Goal: Information Seeking & Learning: Learn about a topic

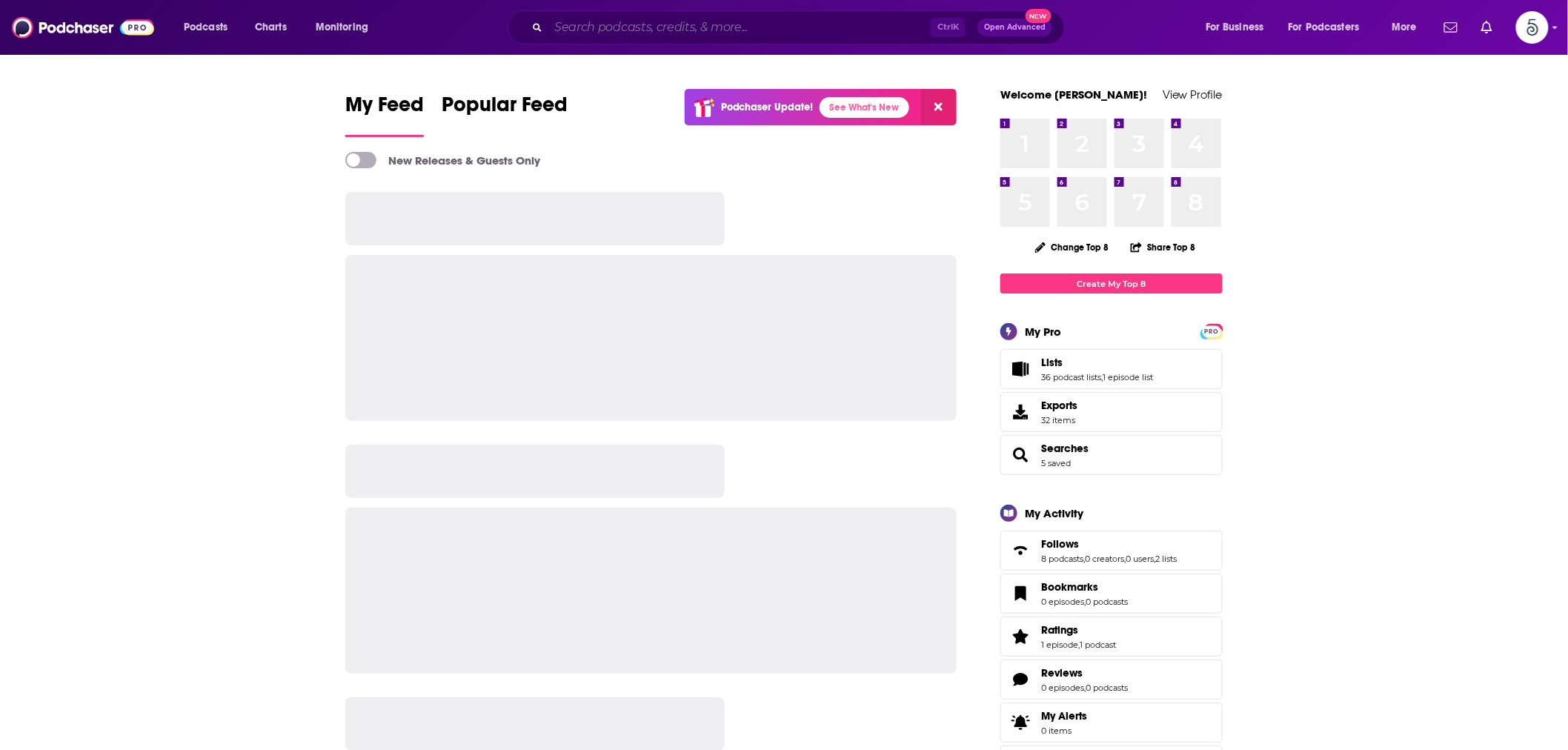
click at [589, 26] on input "Search podcasts, credits, & more..." at bounding box center [739, 27] width 382 height 23
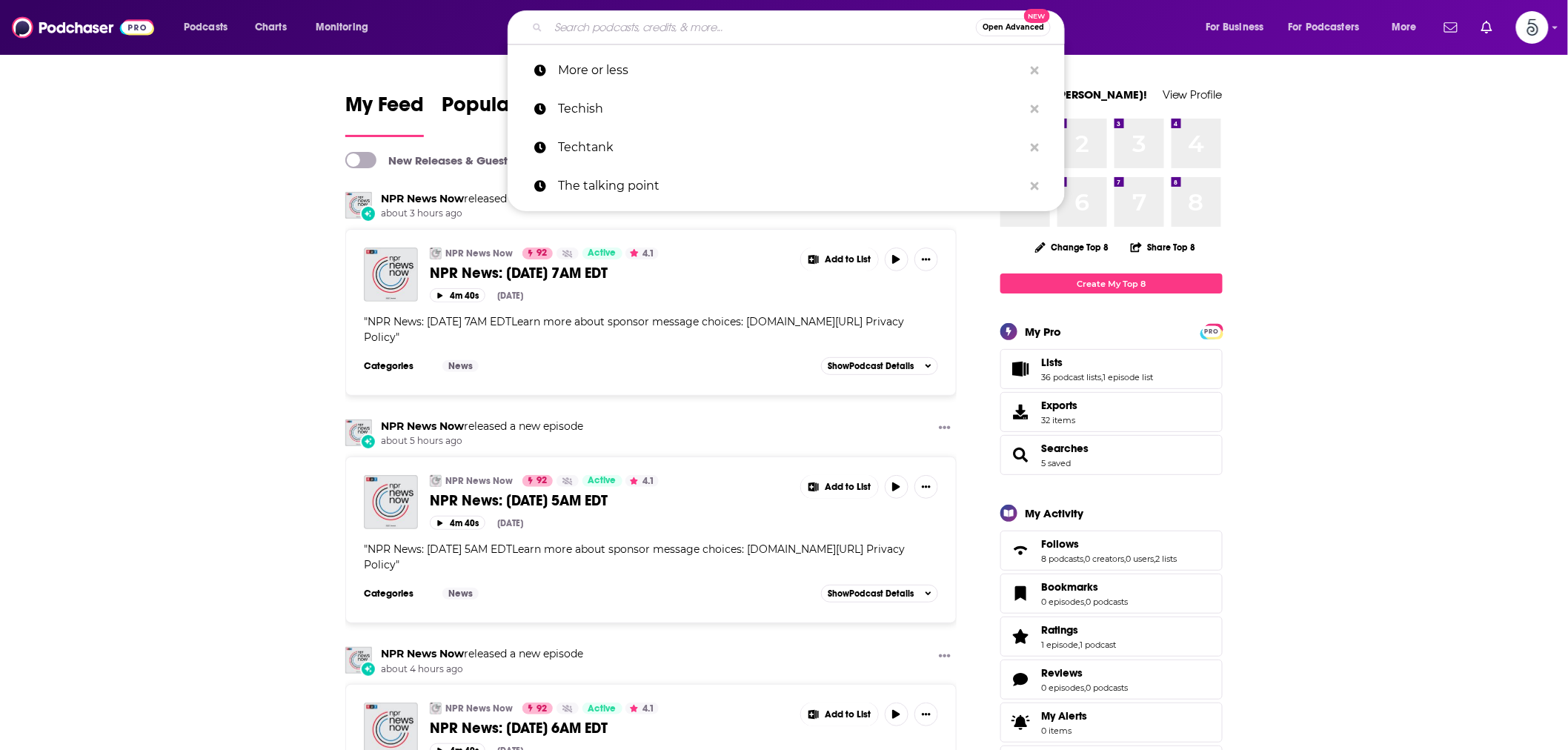
paste input "Simply Satisfied"
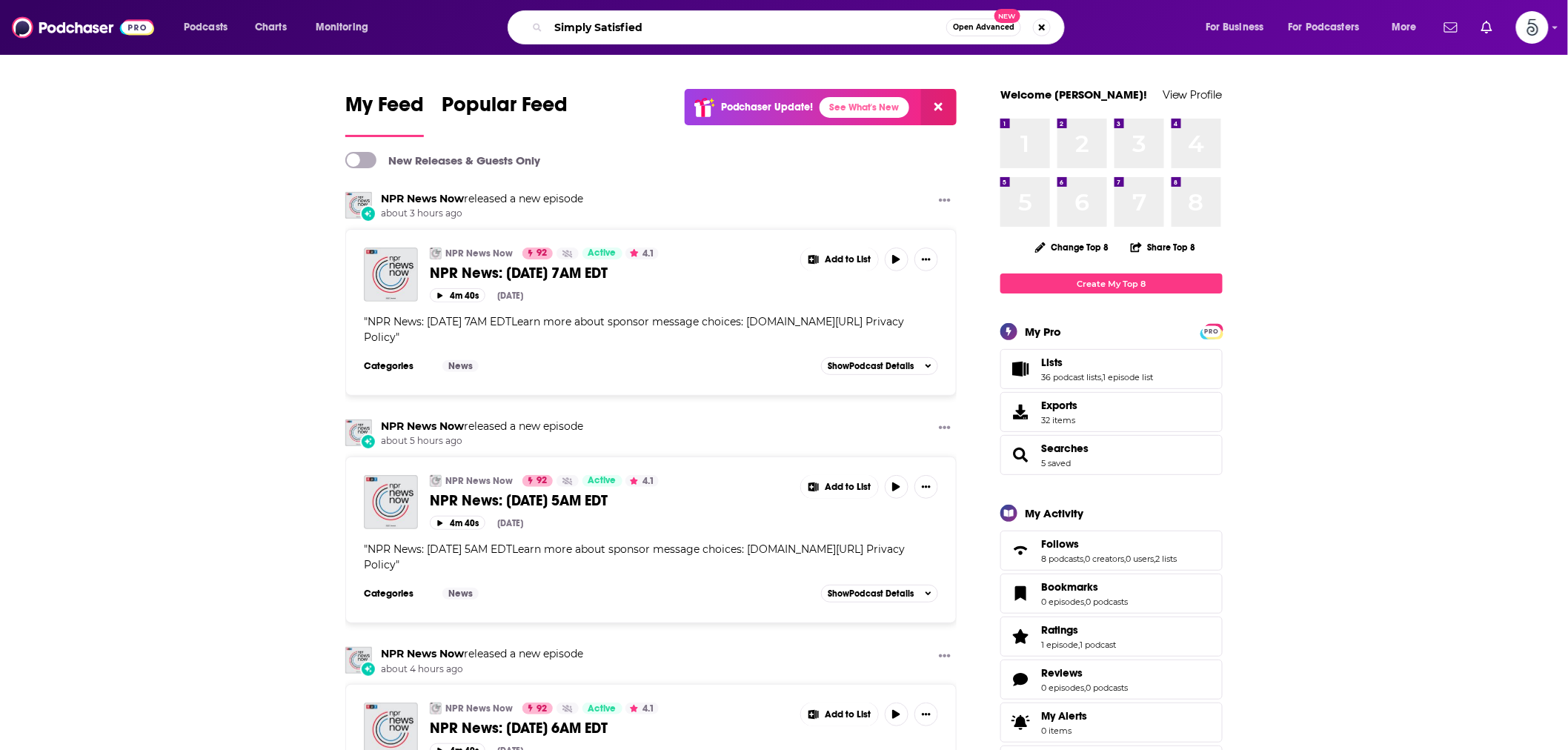
type input "Simply Satisfied"
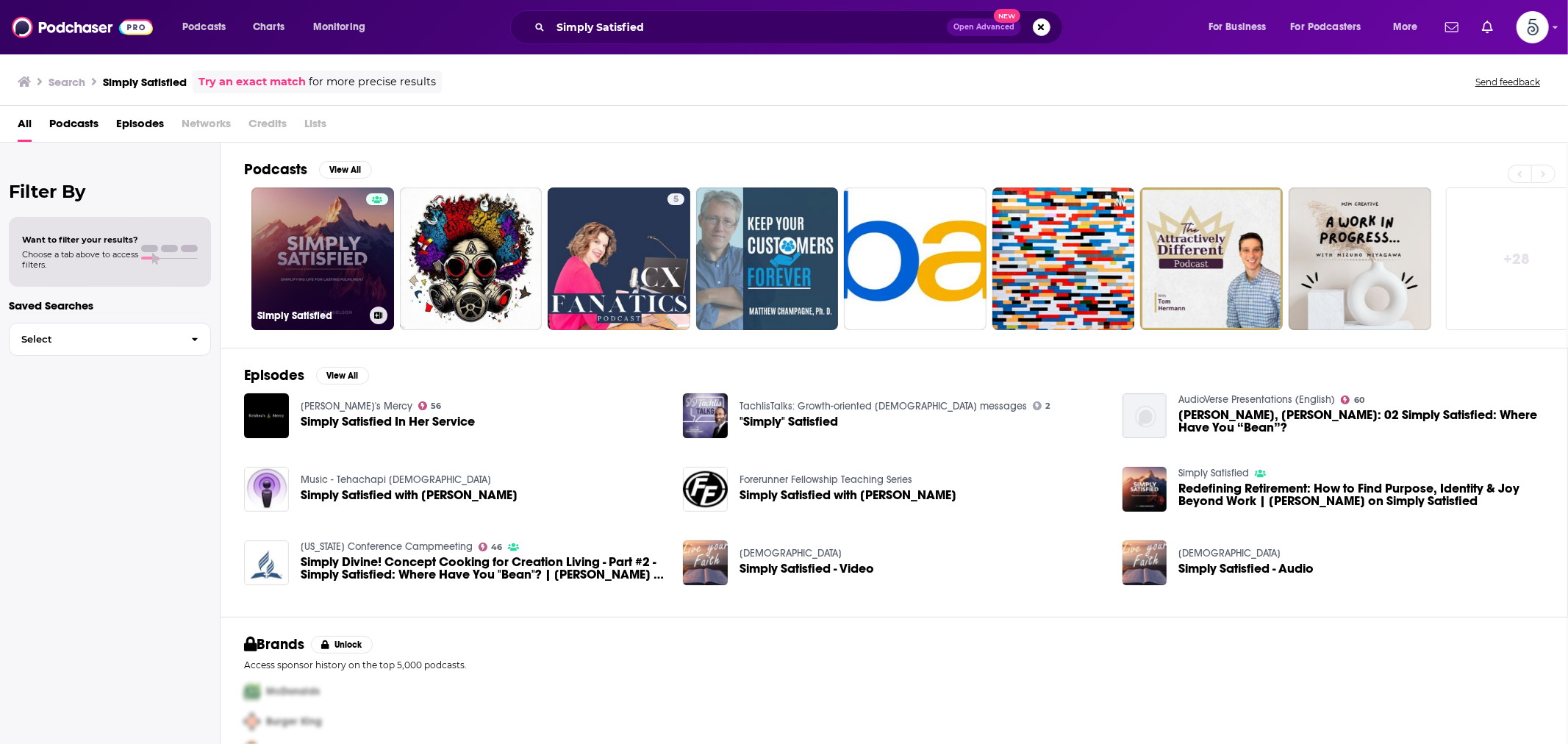
click at [346, 236] on link "Simply Satisfied" at bounding box center [323, 259] width 143 height 143
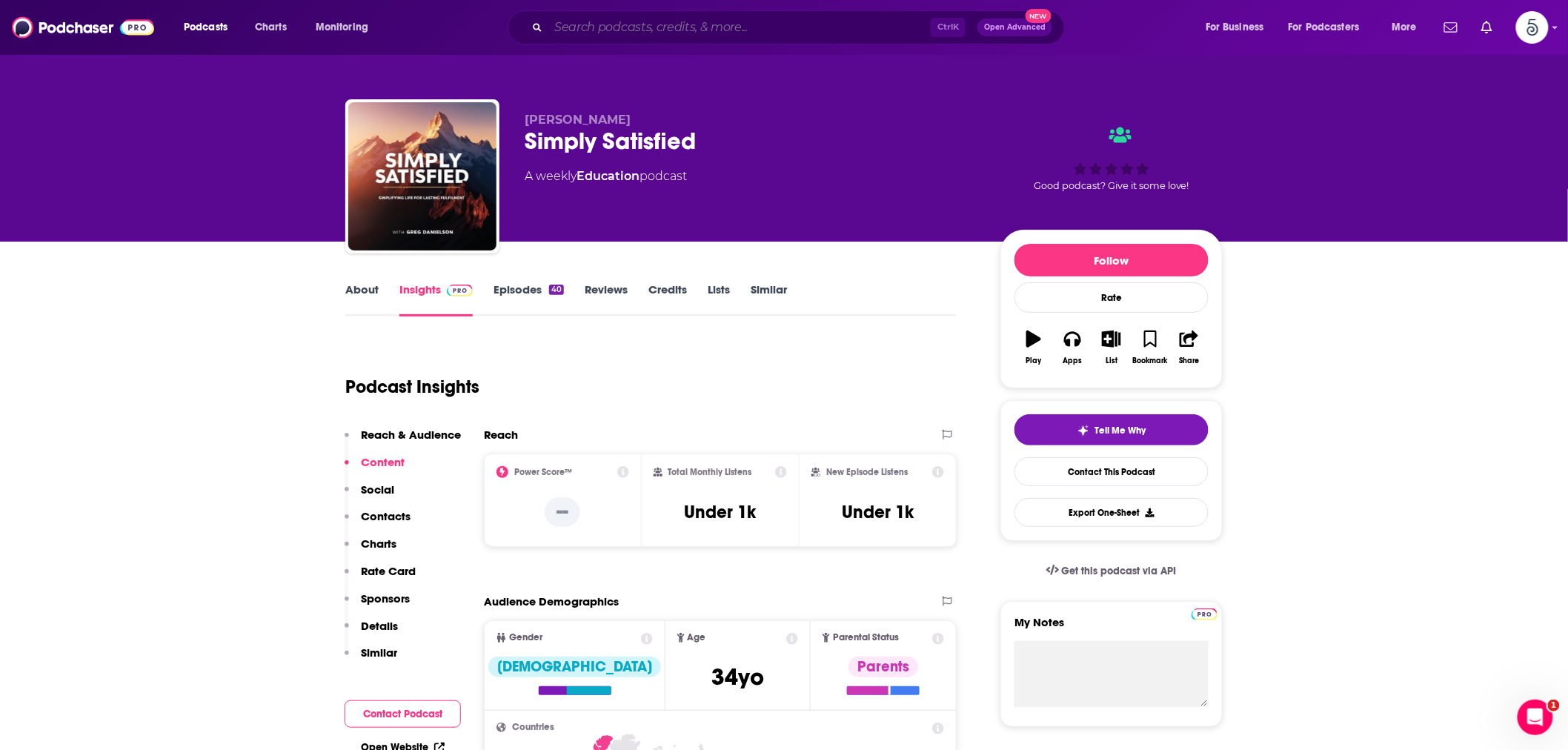
click at [664, 24] on input "Search podcasts, credits, & more..." at bounding box center [739, 27] width 382 height 23
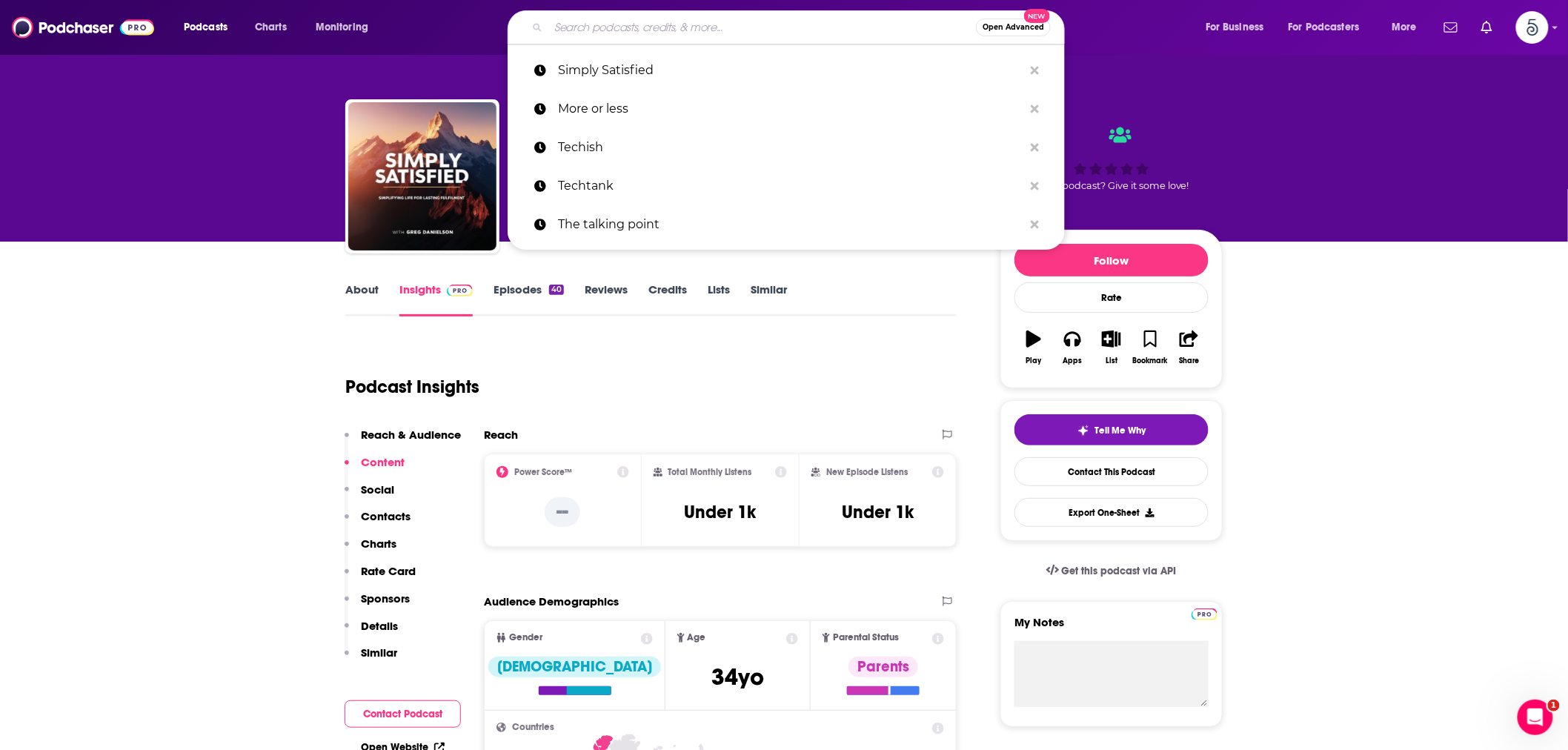
paste input "Live Like Eden: Spiritual Awakening Unraveled"
type input "Live Like Eden: Spiritual Awakening Unraveled"
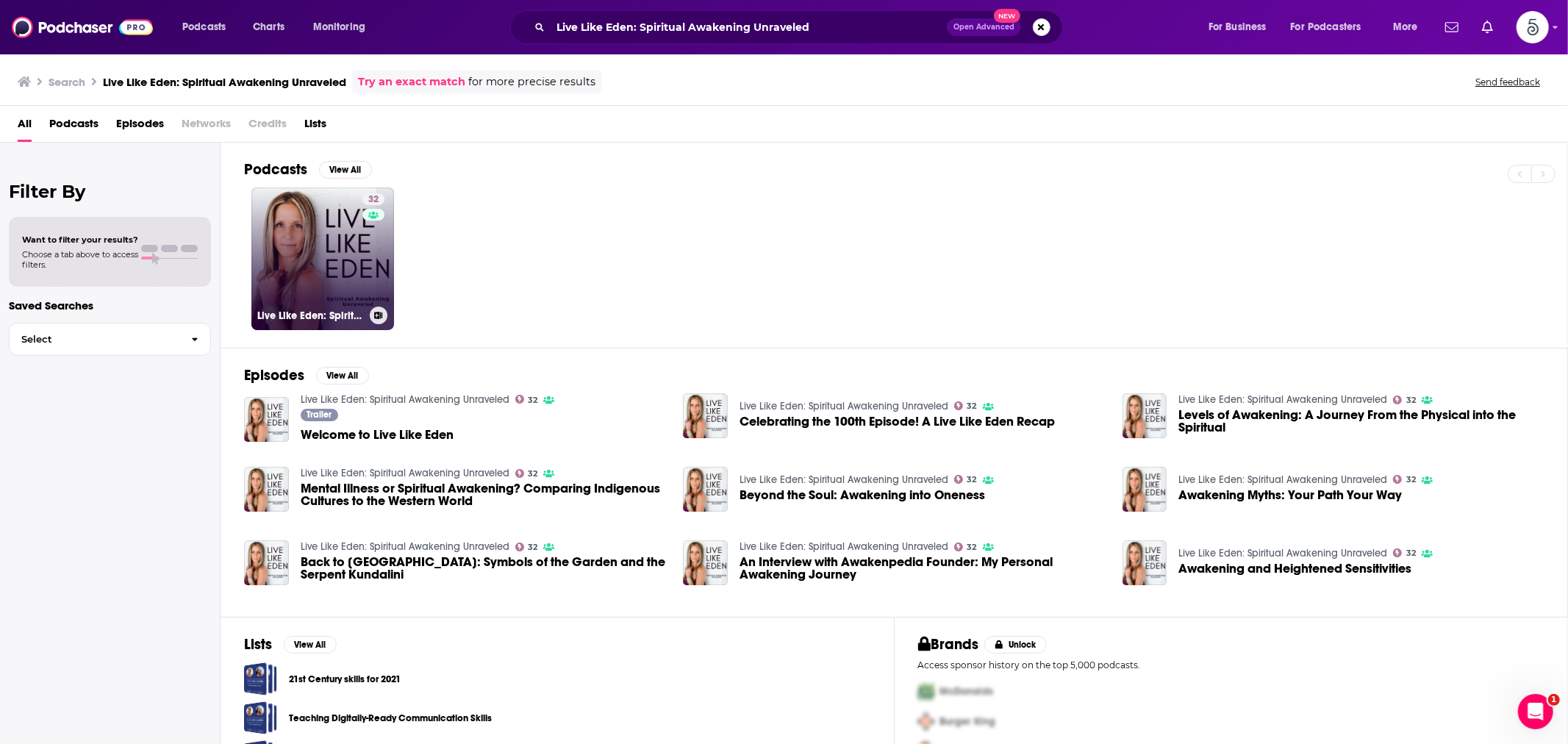
click at [299, 274] on link "32 Live Like Eden: Spiritual Awakening Unraveled" at bounding box center [323, 259] width 143 height 143
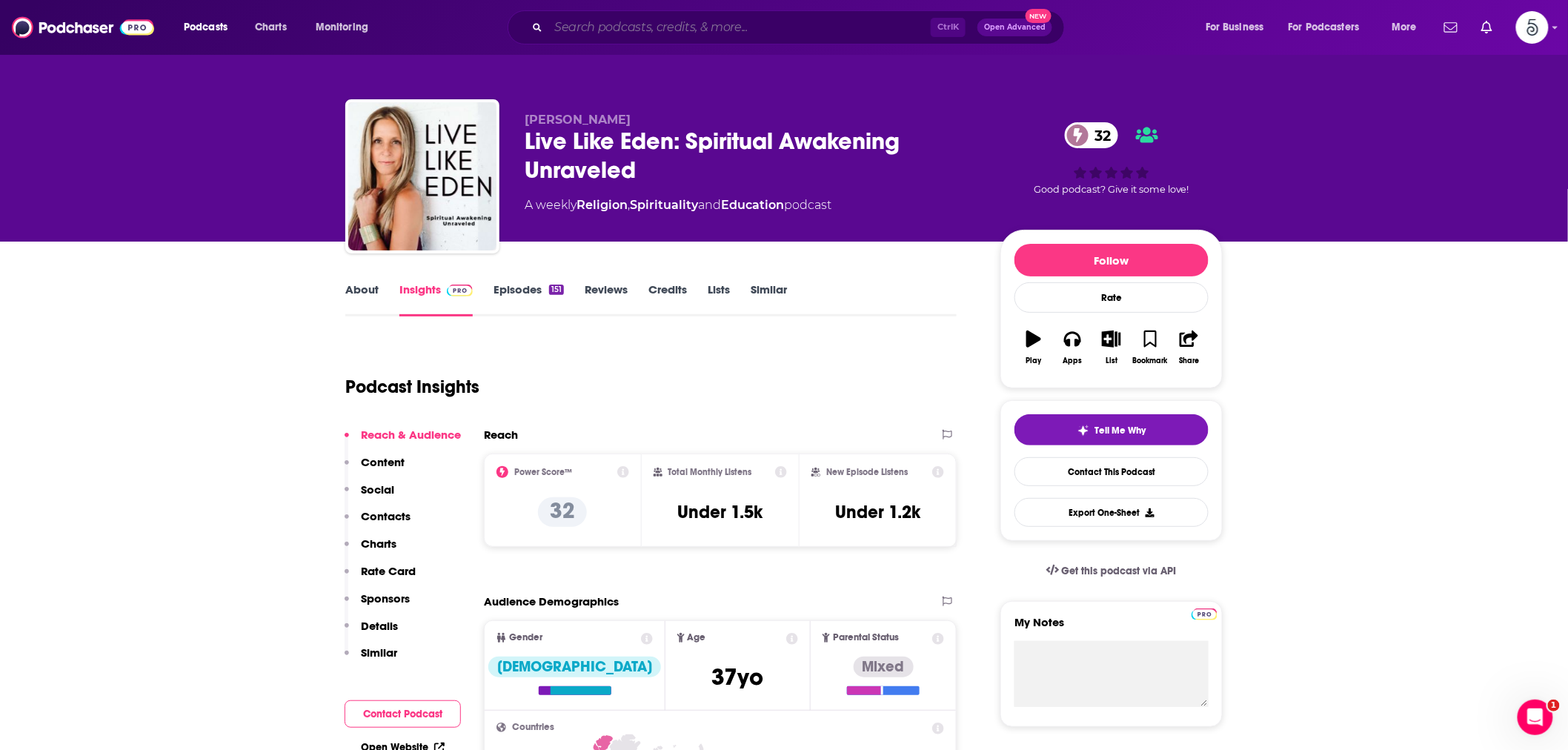
click at [661, 25] on input "Search podcasts, credits, & more..." at bounding box center [739, 27] width 382 height 23
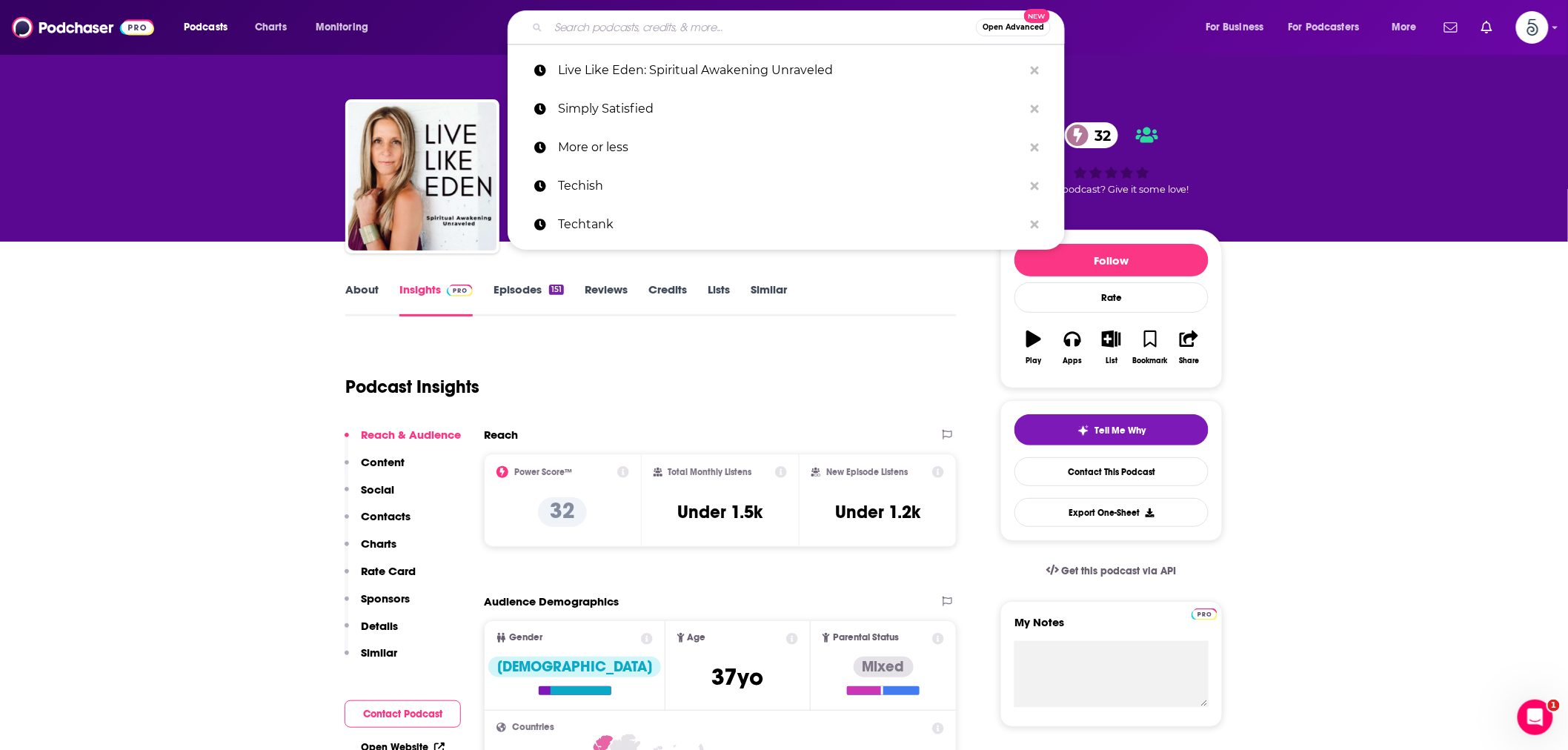
paste input "Healthy Living by [GEOGRAPHIC_DATA]"
type input "Healthy Living by [GEOGRAPHIC_DATA]"
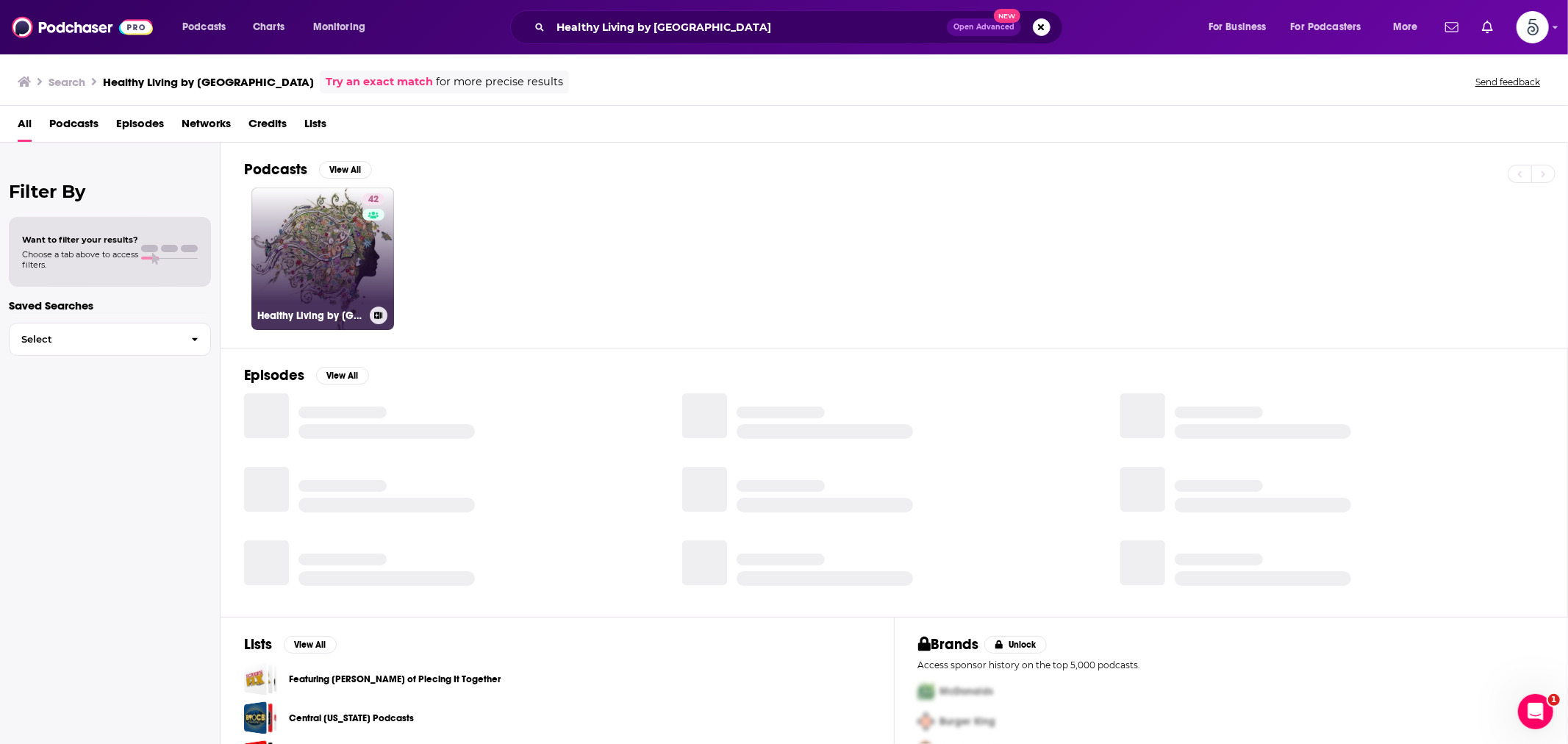
click at [312, 254] on link "42 Healthy Living by [GEOGRAPHIC_DATA]" at bounding box center [323, 259] width 143 height 143
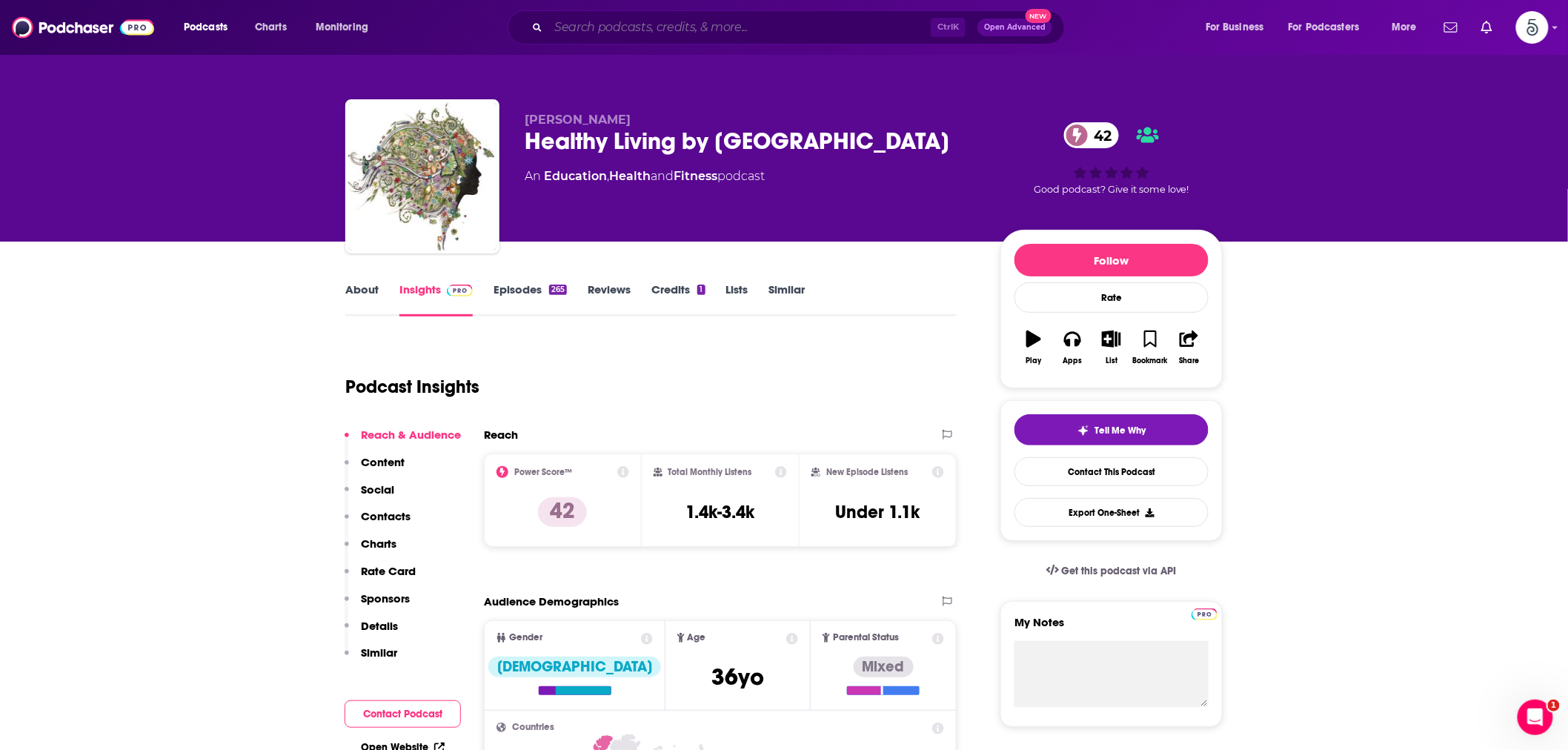
click at [655, 24] on input "Search podcasts, credits, & more..." at bounding box center [739, 27] width 382 height 23
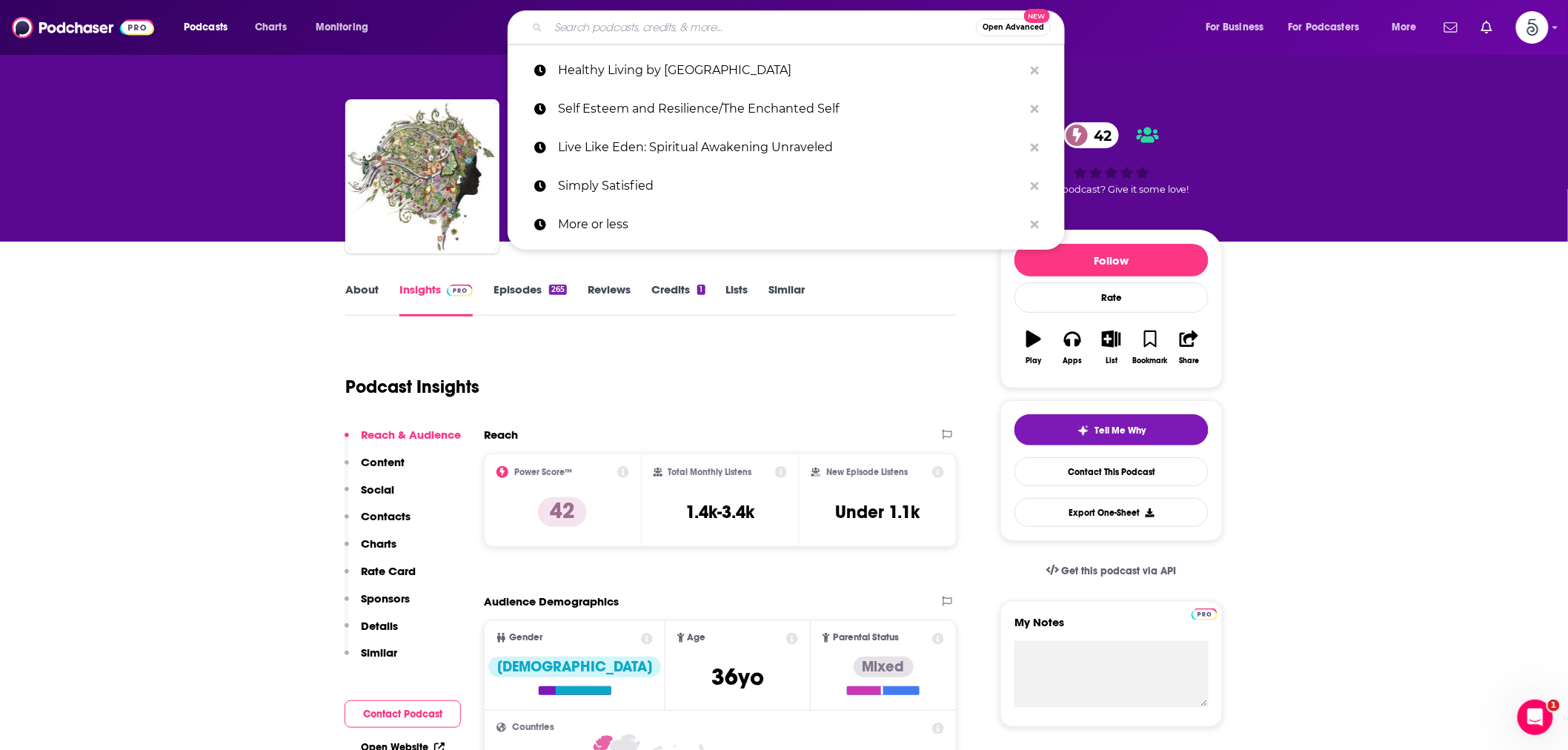
paste input "Conscious Living Podcast"
type input "Conscious Living Podcast"
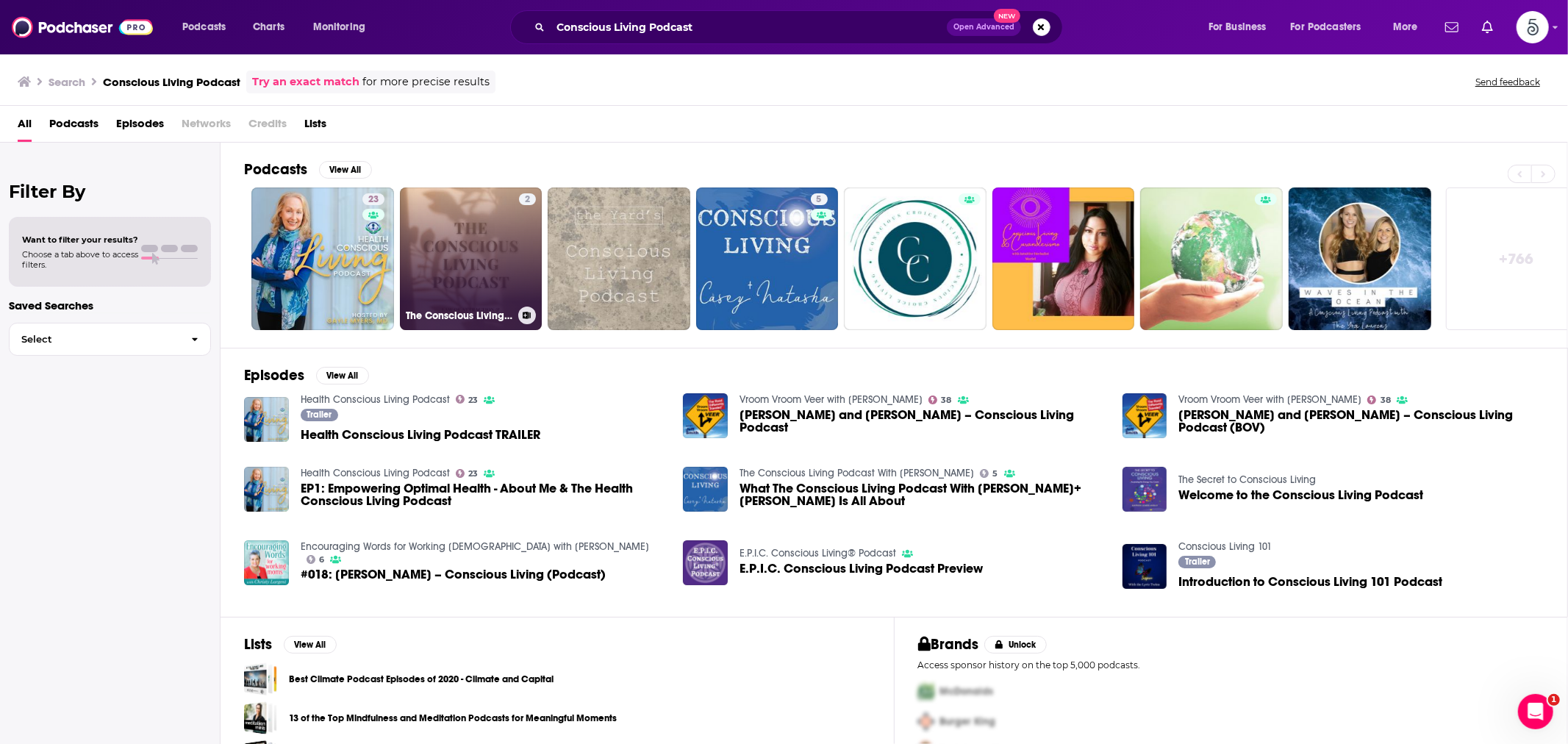
click at [465, 245] on link "2 The Conscious Living Podcast" at bounding box center [471, 259] width 143 height 143
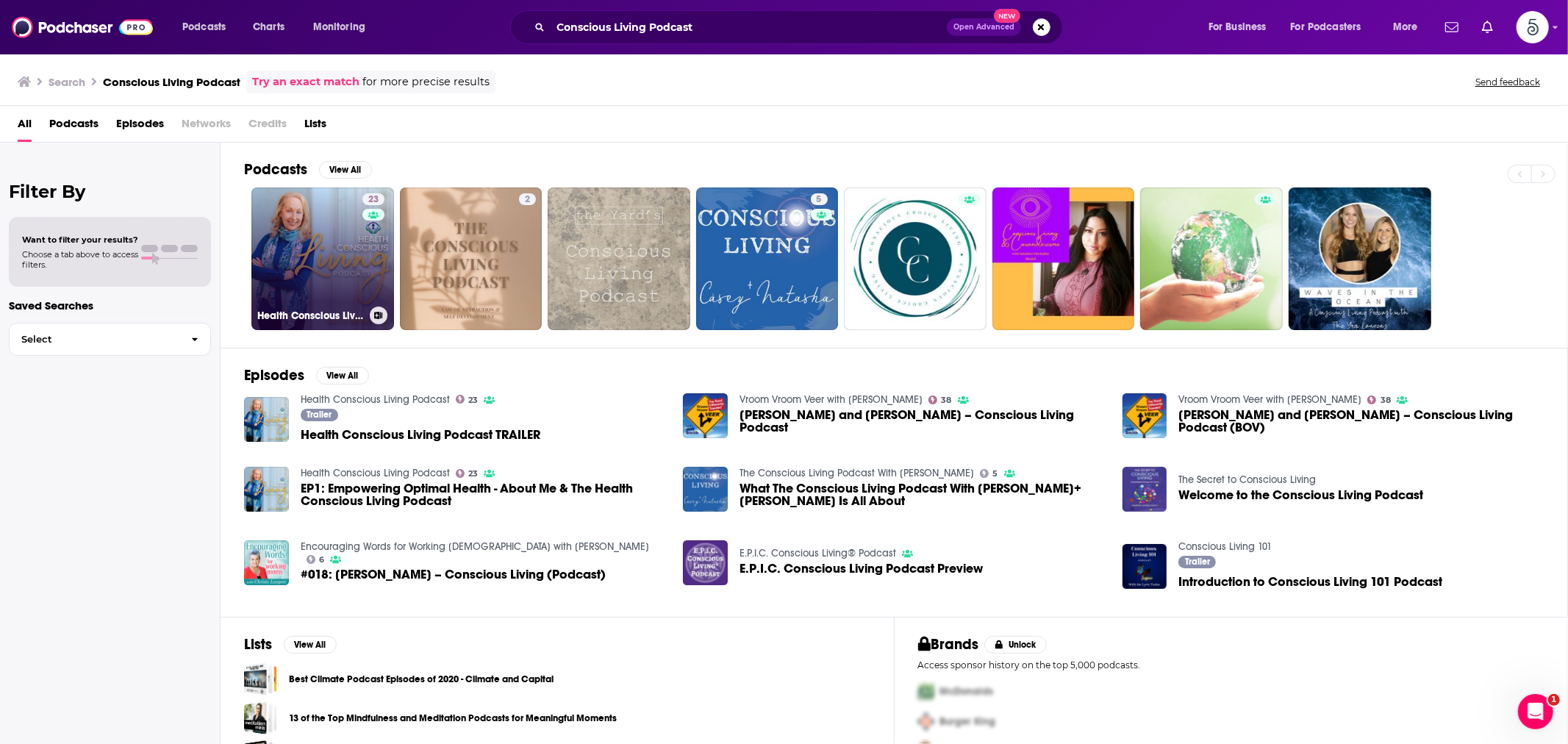
click at [366, 274] on div "23" at bounding box center [375, 249] width 26 height 113
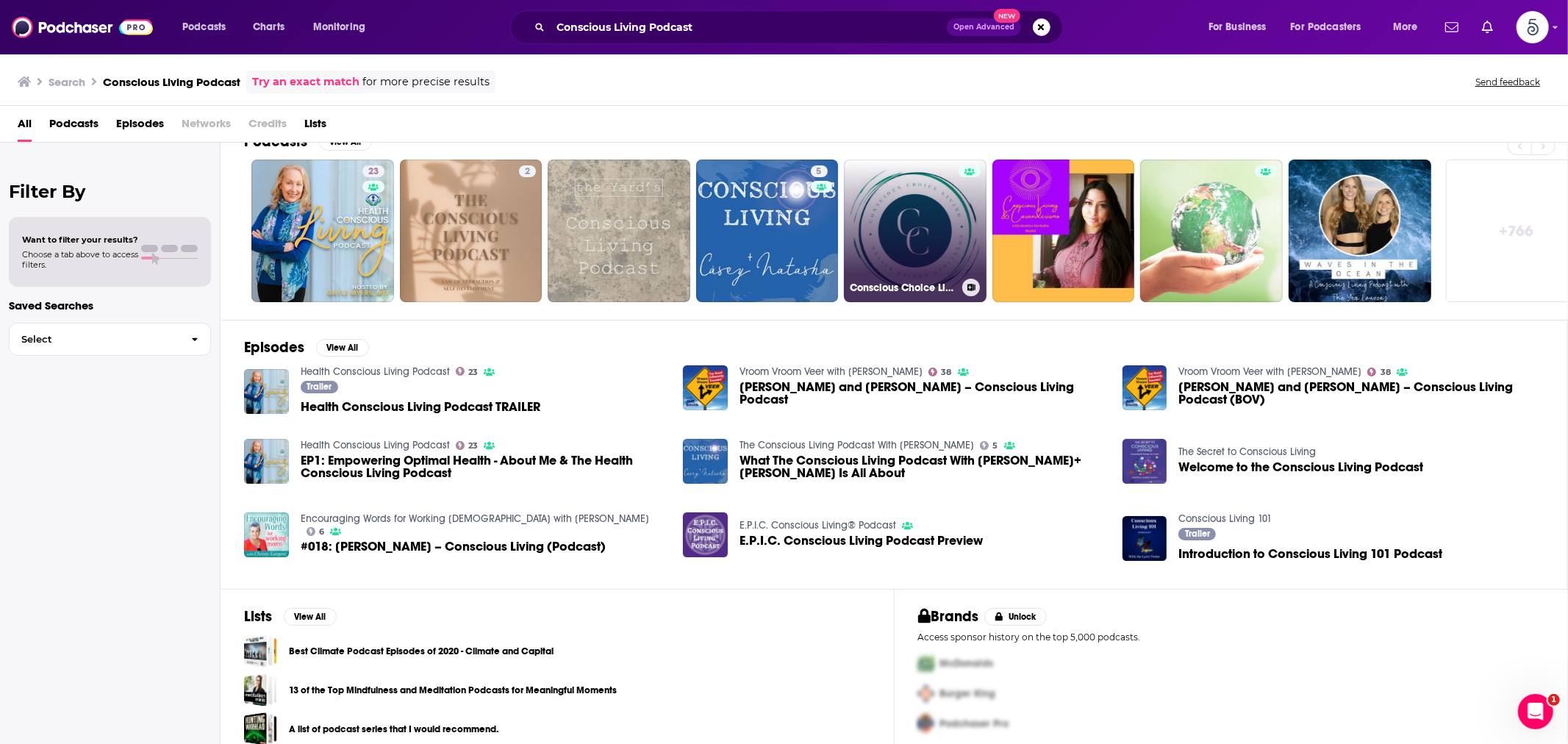
scroll to position [44, 0]
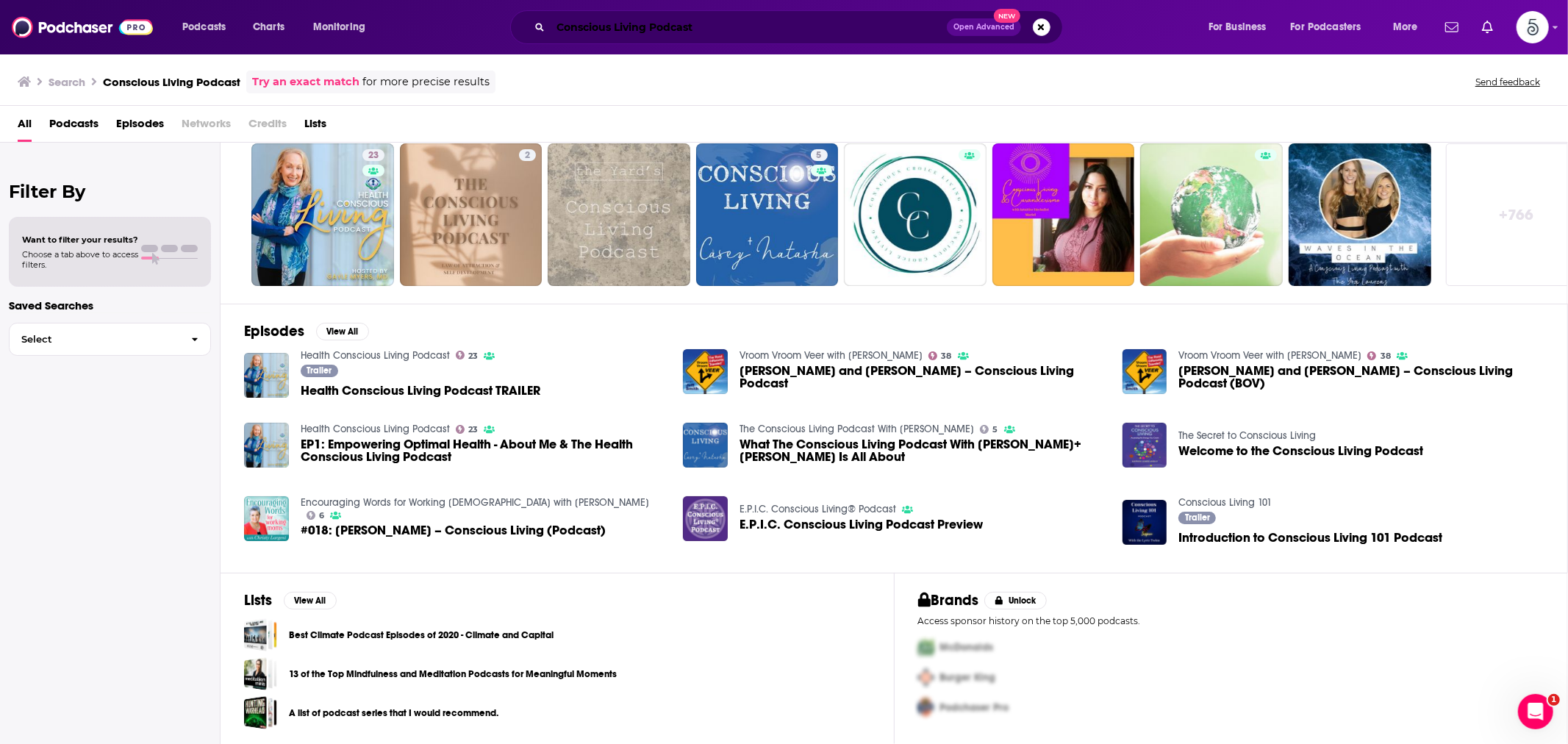
click at [739, 25] on input "Conscious Living Podcast" at bounding box center [748, 26] width 397 height 23
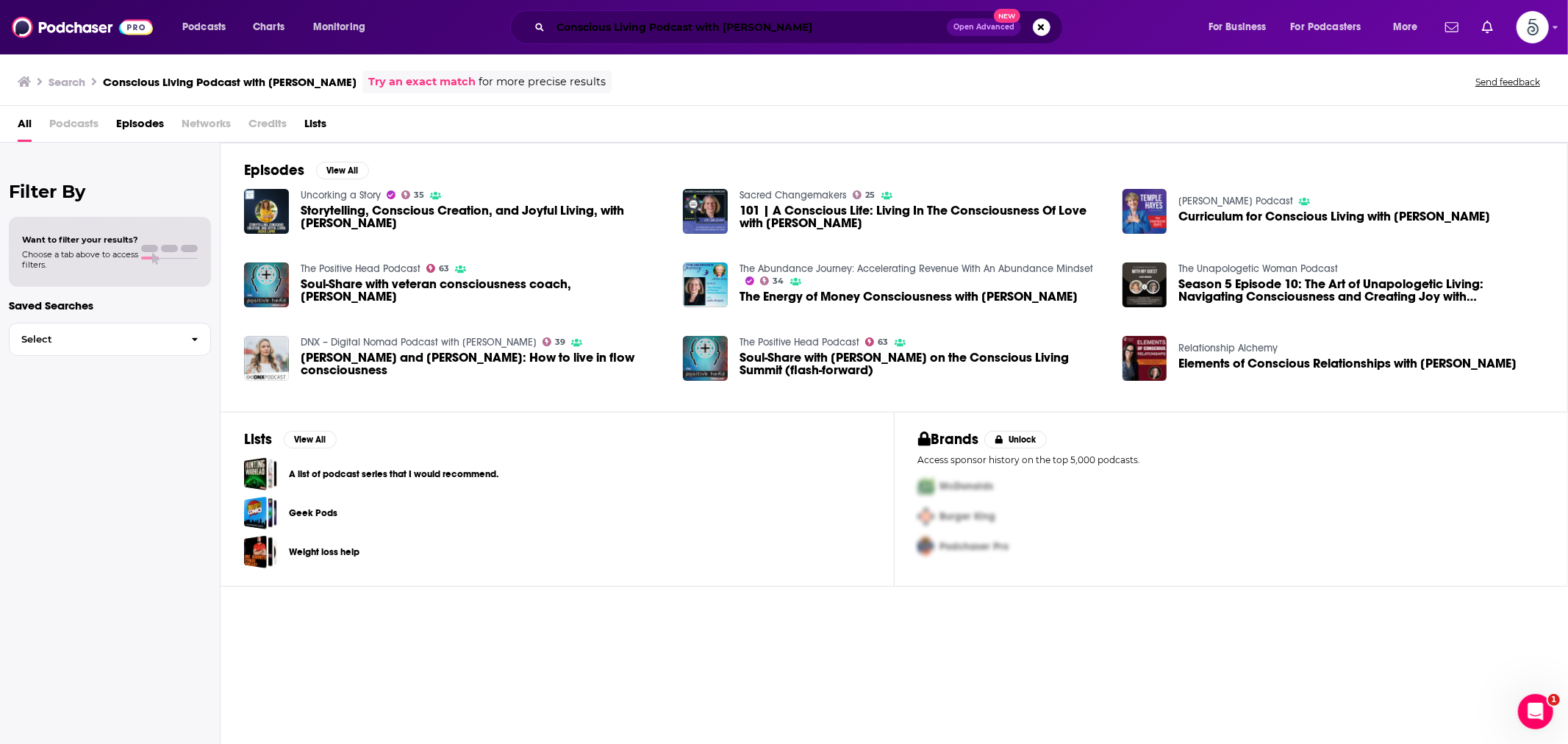
click at [785, 24] on input "Conscious Living Podcast with [PERSON_NAME]" at bounding box center [748, 26] width 397 height 23
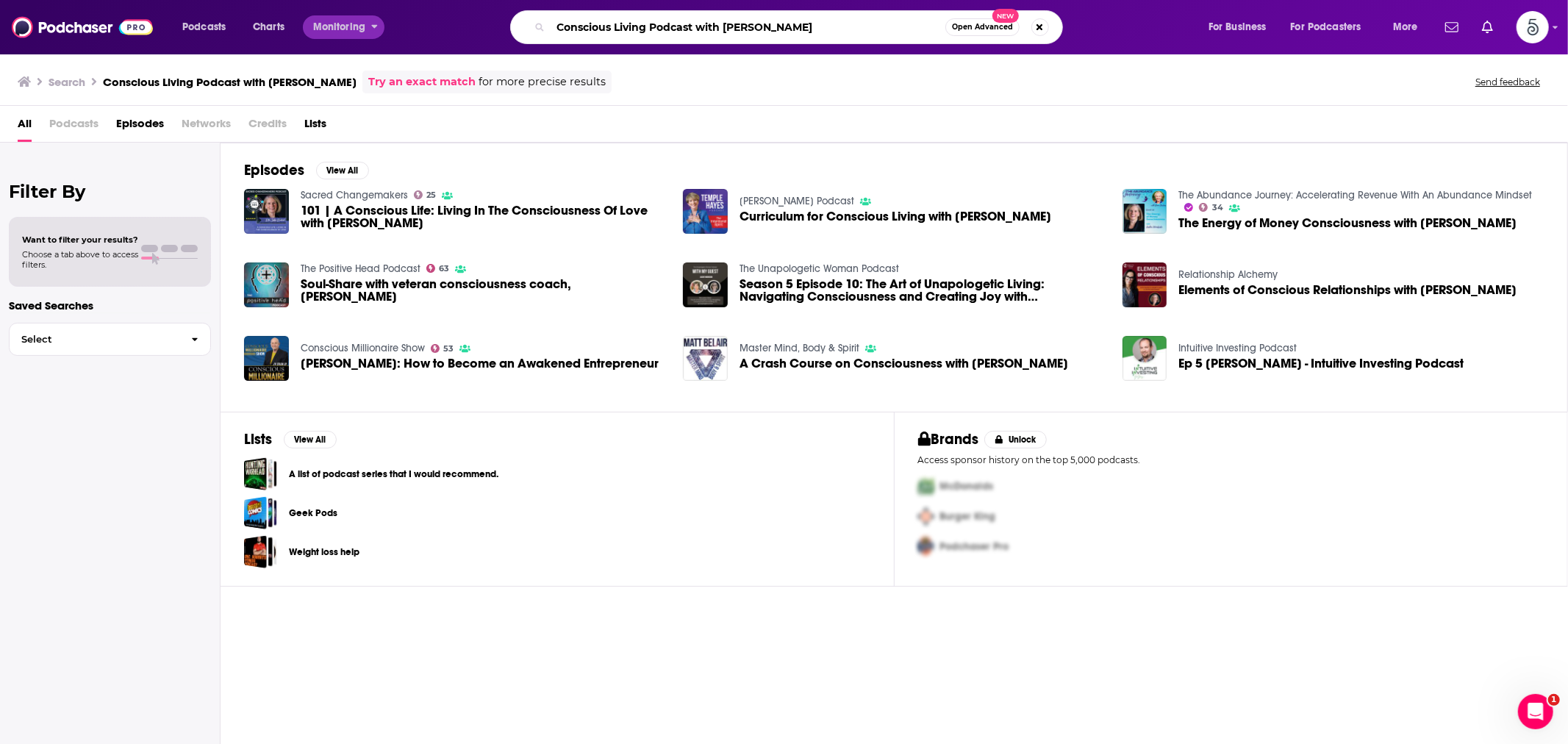
drag, startPoint x: 724, startPoint y: 19, endPoint x: 363, endPoint y: 31, distance: 361.2
click at [363, 31] on div "Podcasts Charts Monitoring Conscious Living Podcast with [PERSON_NAME] Open Adv…" at bounding box center [802, 27] width 1260 height 34
type input "[PERSON_NAME]"
